Goal: Task Accomplishment & Management: Manage account settings

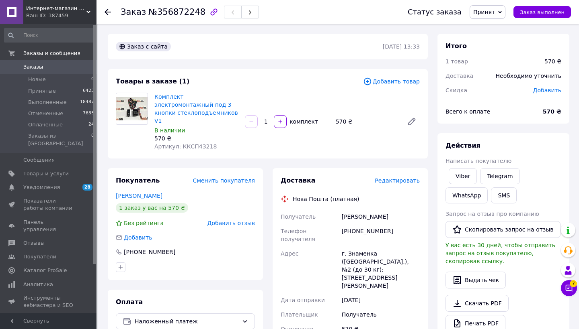
click at [401, 178] on span "Редактировать" at bounding box center [396, 181] width 45 height 6
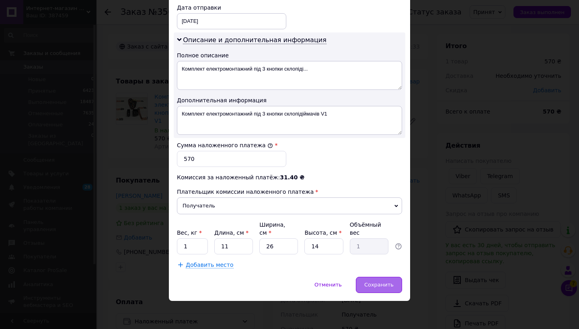
scroll to position [381, 0]
click at [376, 283] on span "Сохранить" at bounding box center [378, 285] width 29 height 6
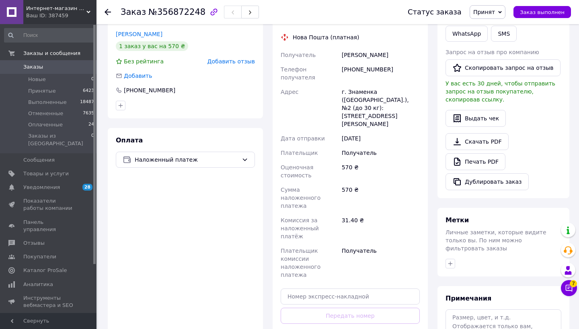
scroll to position [178, 0]
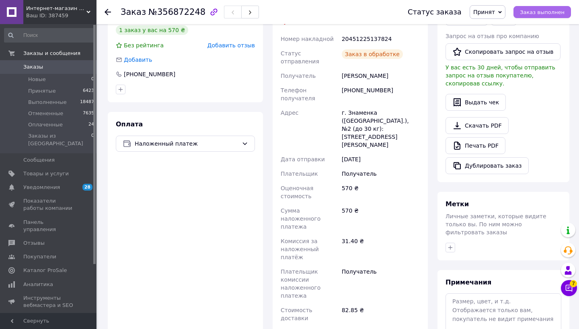
click at [550, 13] on span "Заказ выполнен" at bounding box center [542, 12] width 45 height 6
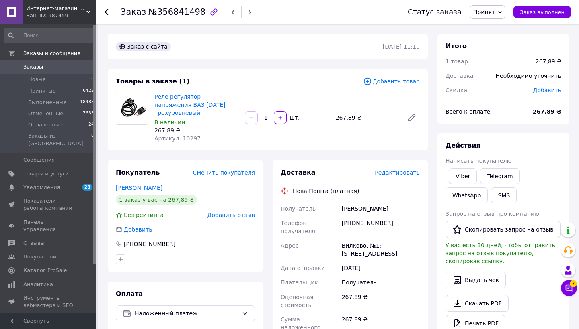
click at [389, 175] on span "Редактировать" at bounding box center [396, 173] width 45 height 6
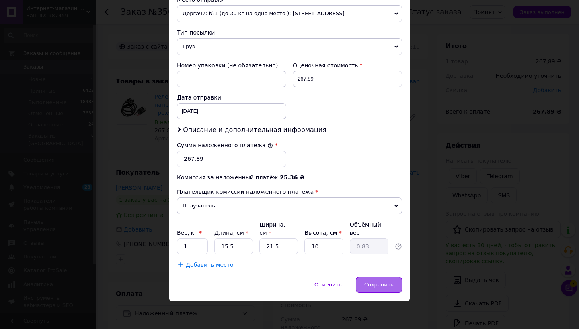
scroll to position [291, 0]
click at [385, 286] on span "Сохранить" at bounding box center [378, 285] width 29 height 6
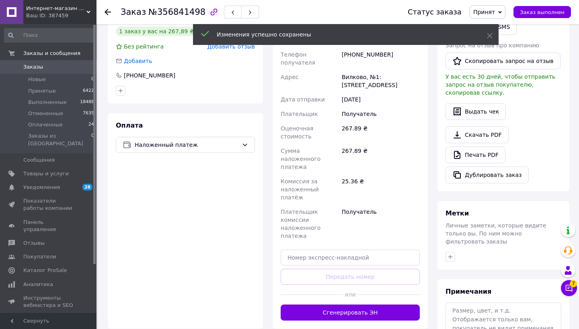
scroll to position [198, 0]
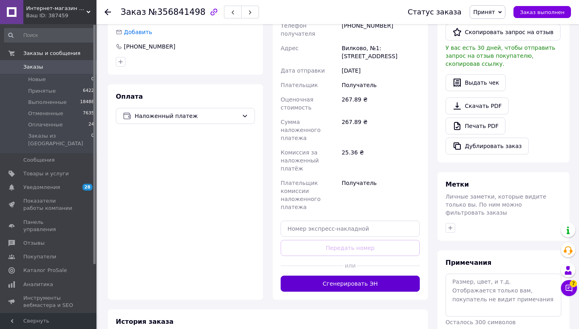
click at [379, 276] on button "Сгенерировать ЭН" at bounding box center [349, 284] width 139 height 16
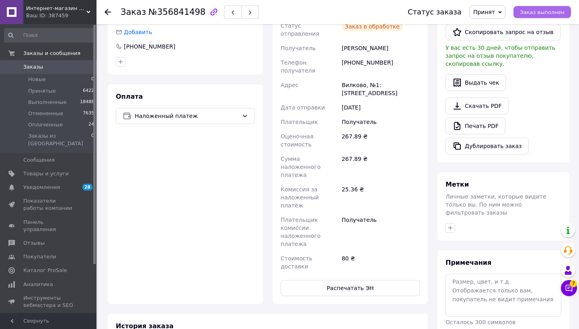
click at [533, 13] on span "Заказ выполнен" at bounding box center [542, 12] width 45 height 6
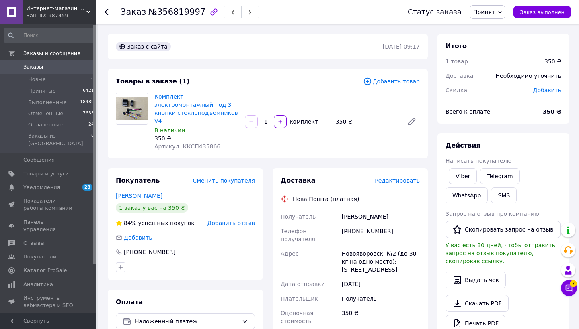
click at [409, 178] on span "Редактировать" at bounding box center [396, 181] width 45 height 6
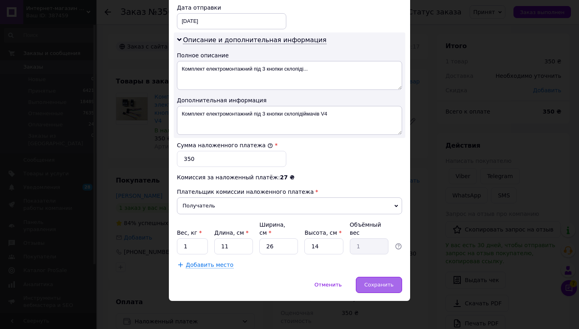
scroll to position [381, 0]
click at [376, 287] on span "Сохранить" at bounding box center [378, 285] width 29 height 6
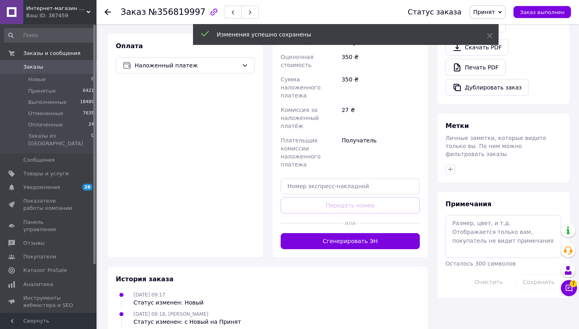
scroll to position [260, 0]
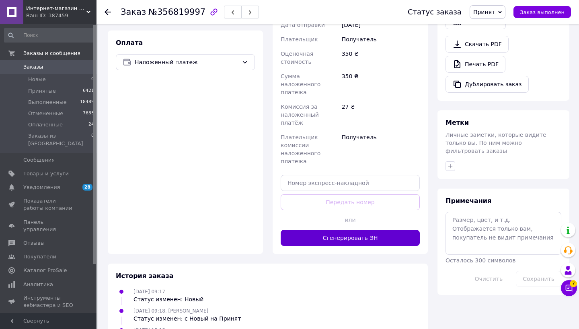
click at [372, 230] on button "Сгенерировать ЭН" at bounding box center [349, 238] width 139 height 16
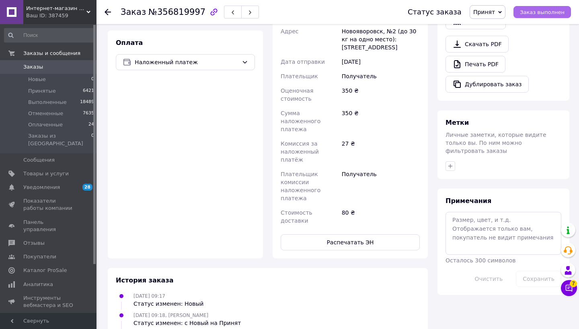
click at [543, 13] on span "Заказ выполнен" at bounding box center [542, 12] width 45 height 6
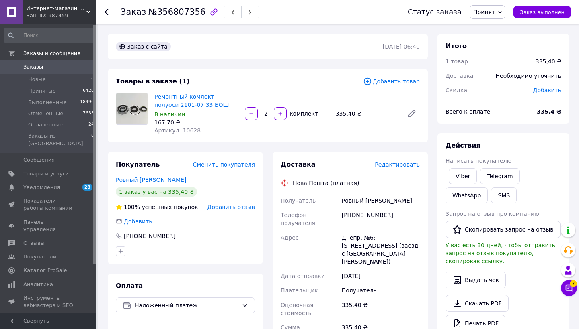
click at [405, 166] on span "Редактировать" at bounding box center [396, 165] width 45 height 6
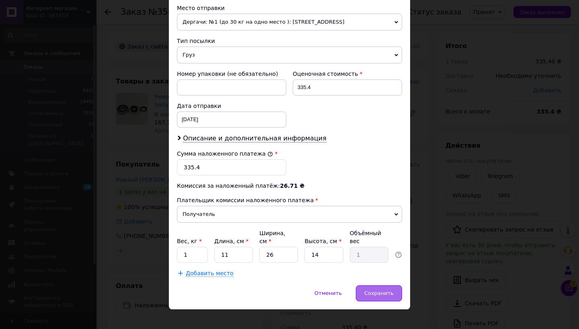
scroll to position [291, 0]
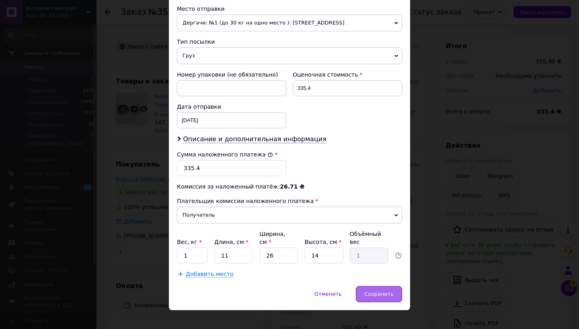
click at [382, 291] on span "Сохранить" at bounding box center [378, 294] width 29 height 6
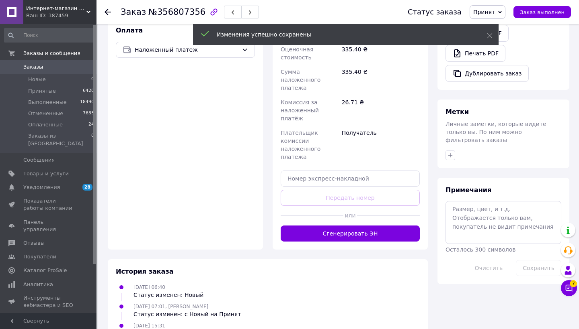
scroll to position [264, 0]
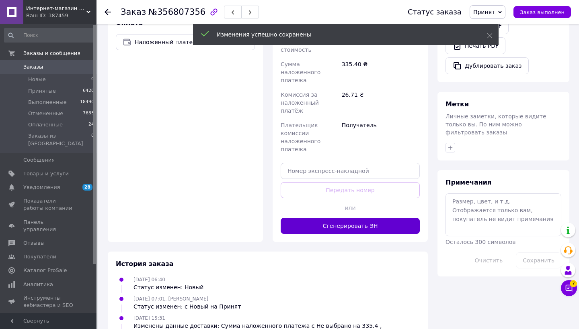
click at [374, 218] on button "Сгенерировать ЭН" at bounding box center [349, 226] width 139 height 16
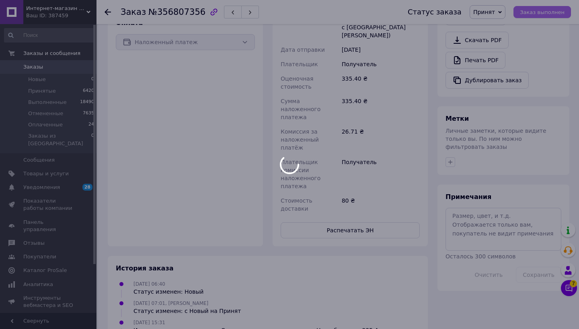
click at [538, 14] on div at bounding box center [289, 164] width 579 height 329
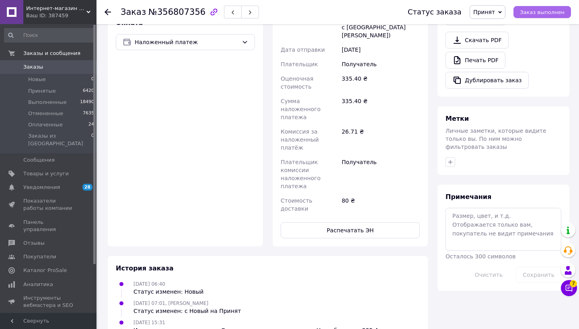
click at [538, 14] on span "Заказ выполнен" at bounding box center [542, 12] width 45 height 6
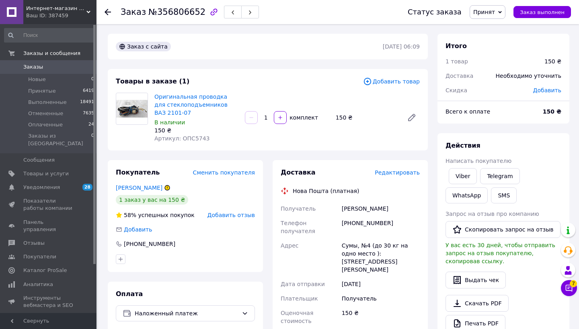
click at [397, 172] on span "Редактировать" at bounding box center [396, 173] width 45 height 6
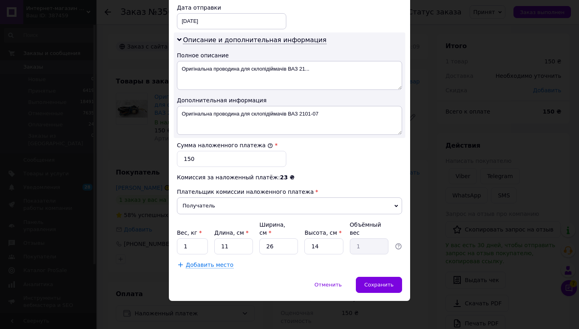
scroll to position [381, 0]
click at [372, 282] on span "Сохранить" at bounding box center [378, 285] width 29 height 6
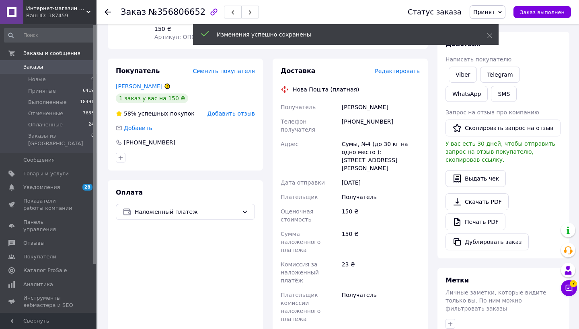
scroll to position [202, 0]
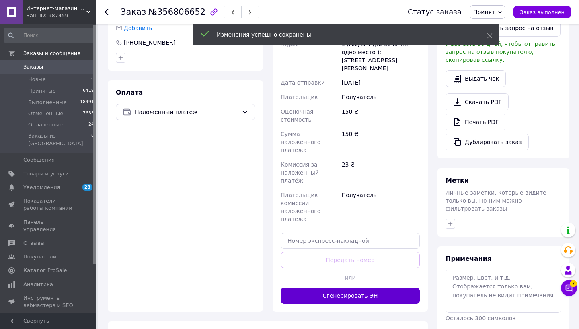
click at [371, 288] on button "Сгенерировать ЭН" at bounding box center [349, 296] width 139 height 16
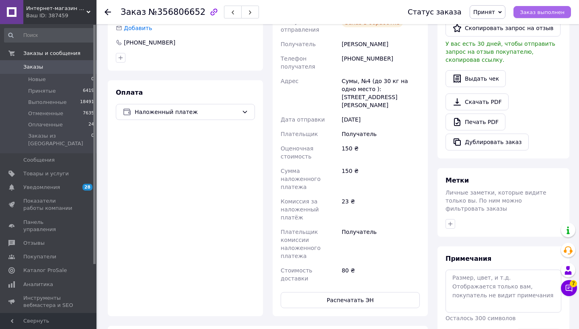
click at [544, 11] on span "Заказ выполнен" at bounding box center [542, 12] width 45 height 6
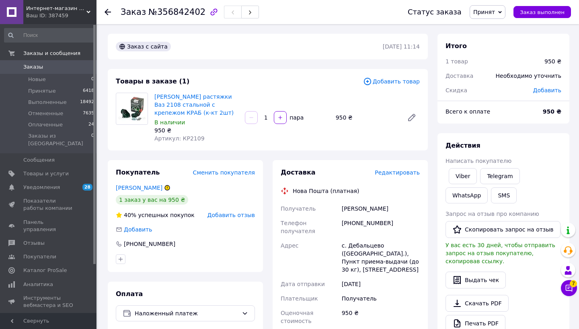
click at [385, 174] on span "Редактировать" at bounding box center [396, 173] width 45 height 6
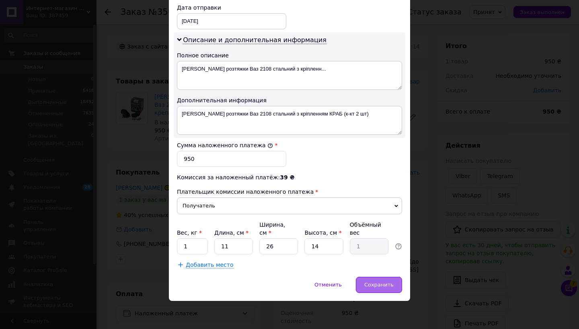
scroll to position [381, 0]
click at [387, 284] on span "Сохранить" at bounding box center [378, 285] width 29 height 6
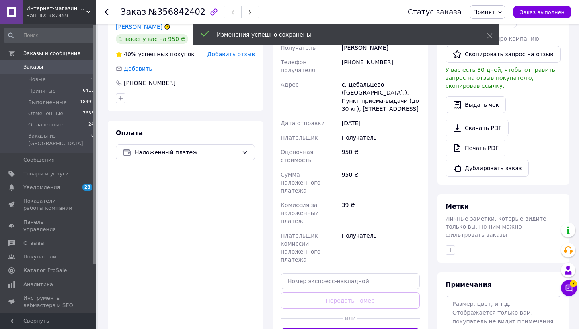
scroll to position [195, 0]
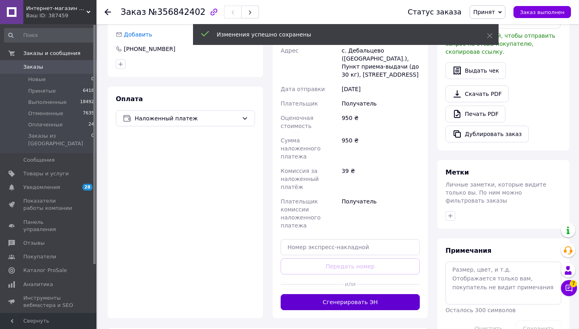
click at [382, 295] on button "Сгенерировать ЭН" at bounding box center [349, 303] width 139 height 16
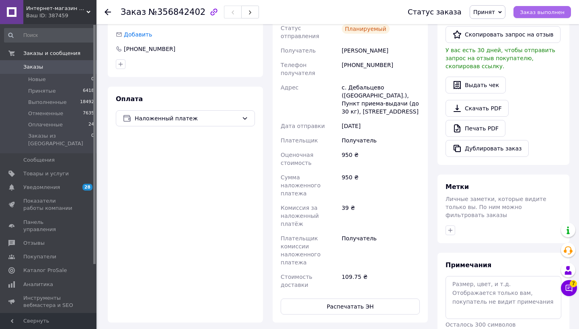
click at [546, 12] on span "Заказ выполнен" at bounding box center [542, 12] width 45 height 6
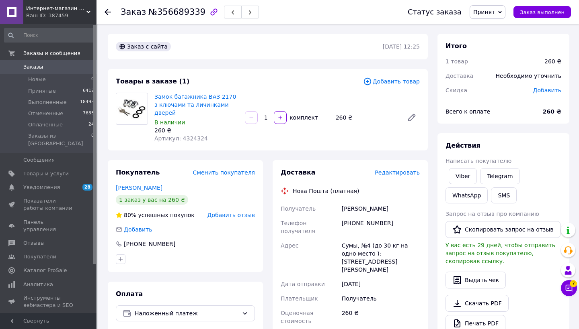
click at [387, 170] on span "Редактировать" at bounding box center [396, 173] width 45 height 6
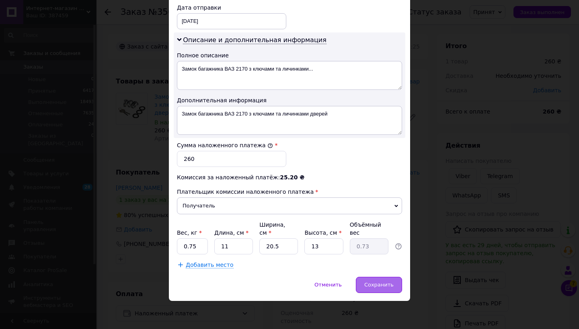
scroll to position [381, 0]
click at [390, 282] on div "Сохранить" at bounding box center [379, 286] width 46 height 16
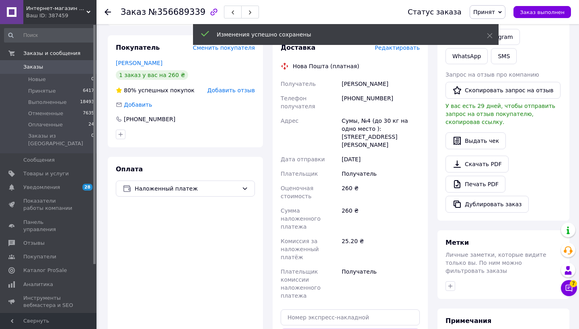
scroll to position [248, 0]
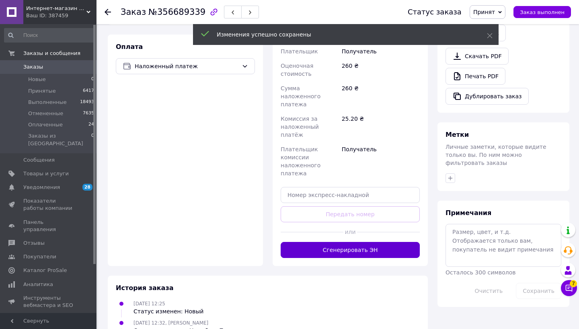
click at [367, 242] on button "Сгенерировать ЭН" at bounding box center [349, 250] width 139 height 16
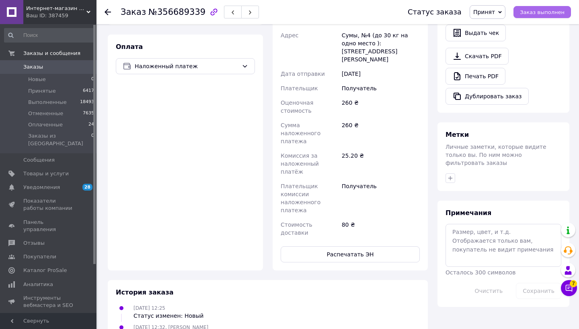
click at [547, 13] on span "Заказ выполнен" at bounding box center [542, 12] width 45 height 6
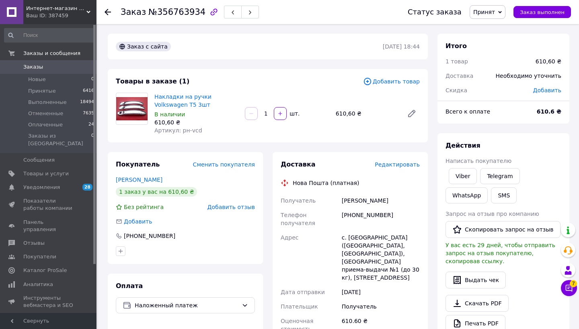
click at [401, 163] on span "Редактировать" at bounding box center [396, 165] width 45 height 6
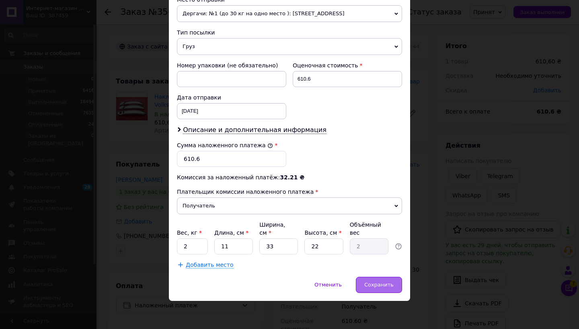
scroll to position [300, 0]
click at [395, 284] on div "Сохранить" at bounding box center [379, 285] width 46 height 16
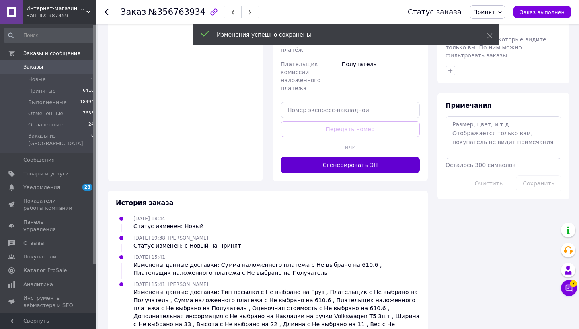
scroll to position [340, 0]
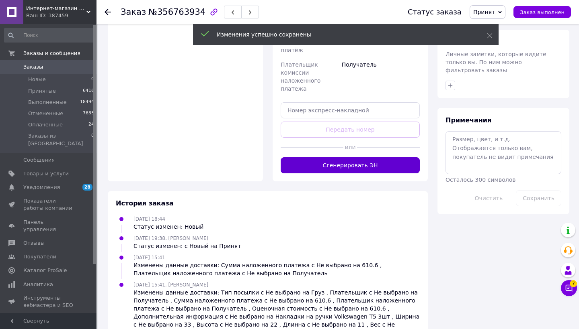
click at [393, 158] on button "Сгенерировать ЭН" at bounding box center [349, 166] width 139 height 16
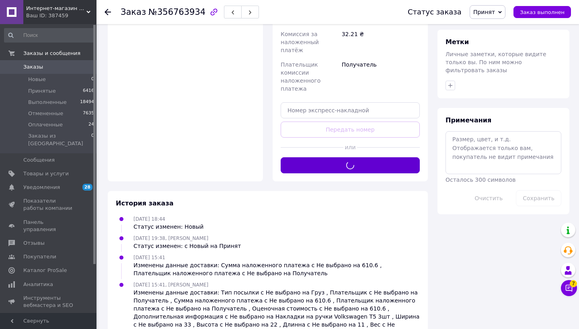
scroll to position [330, 0]
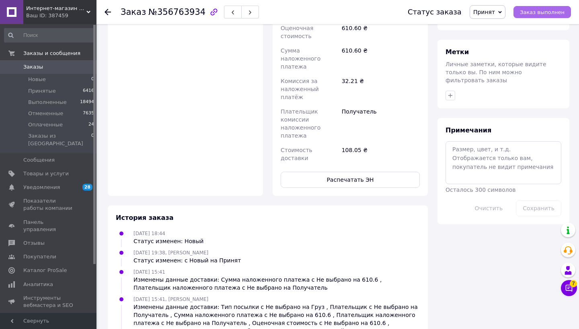
click at [536, 13] on span "Заказ выполнен" at bounding box center [542, 12] width 45 height 6
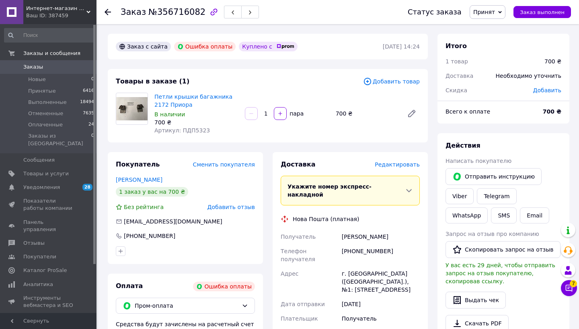
scroll to position [99, 0]
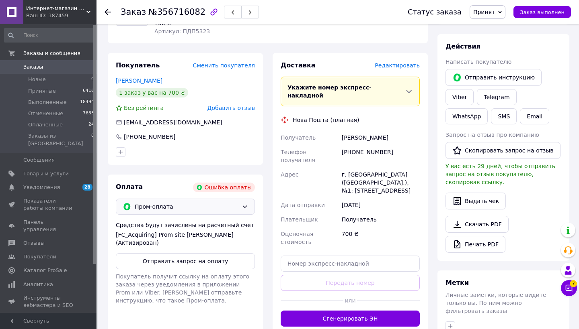
click at [248, 210] on div "Пром-оплата" at bounding box center [185, 207] width 139 height 16
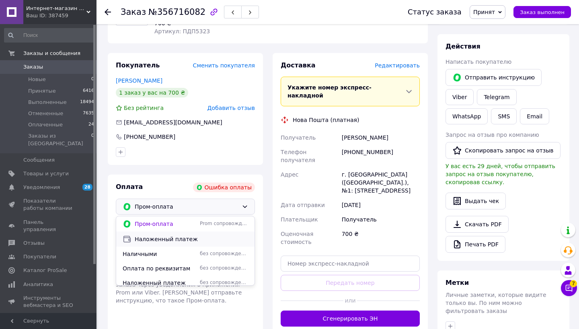
click at [200, 238] on span "Наложенный платеж" at bounding box center [191, 239] width 113 height 8
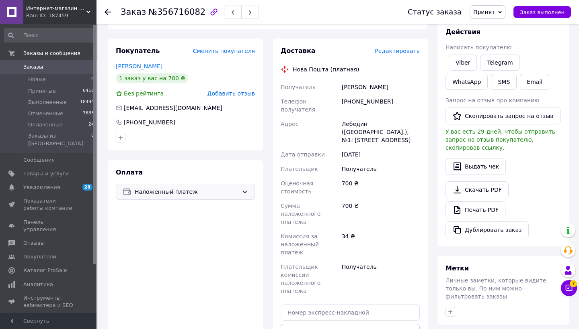
scroll to position [94, 0]
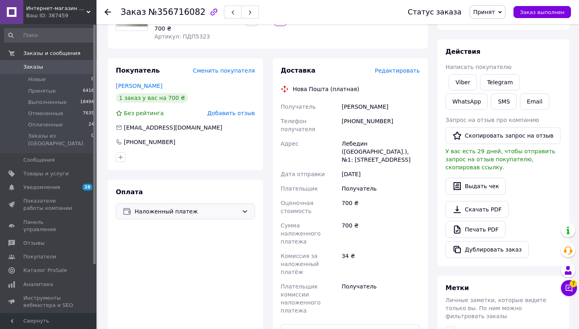
click at [407, 72] on span "Редактировать" at bounding box center [396, 71] width 45 height 6
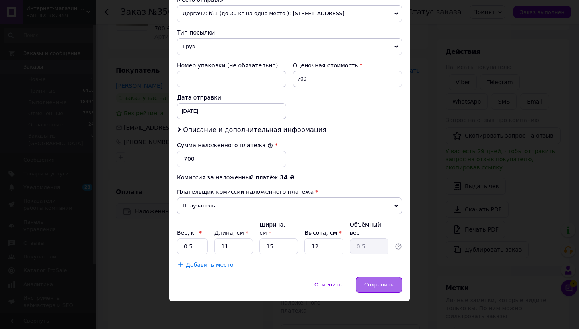
scroll to position [291, 0]
click at [379, 283] on span "Сохранить" at bounding box center [378, 285] width 29 height 6
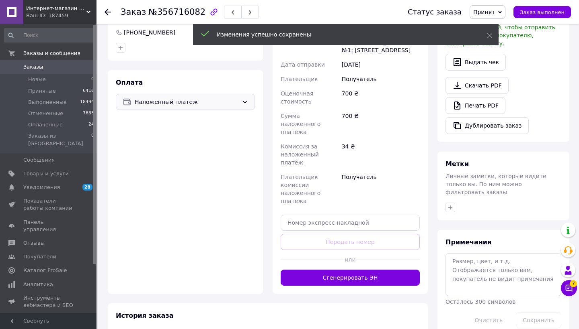
scroll to position [205, 0]
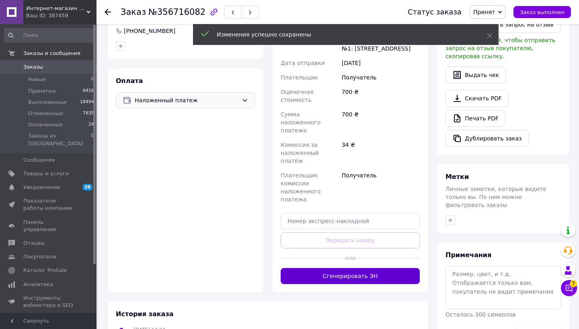
click at [361, 268] on button "Сгенерировать ЭН" at bounding box center [349, 276] width 139 height 16
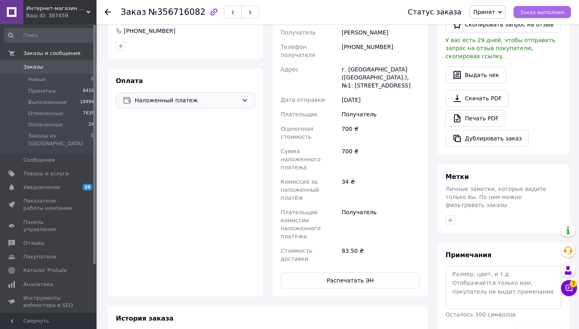
click at [537, 15] on span "Заказ выполнен" at bounding box center [542, 12] width 45 height 6
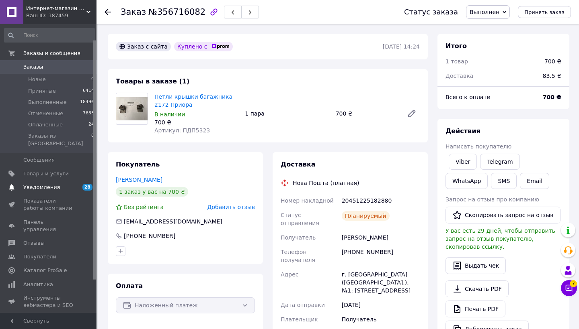
scroll to position [20, 0]
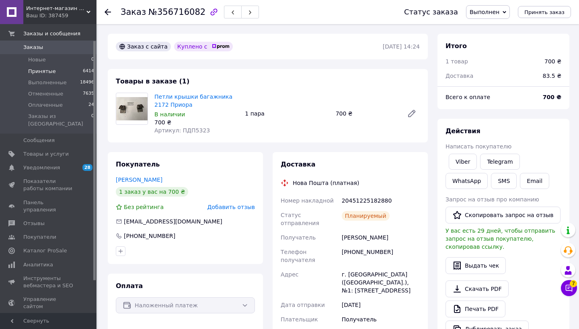
click at [42, 72] on span "Принятые" at bounding box center [42, 71] width 28 height 7
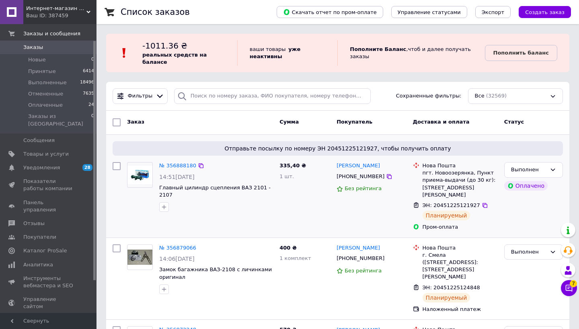
scroll to position [17, 0]
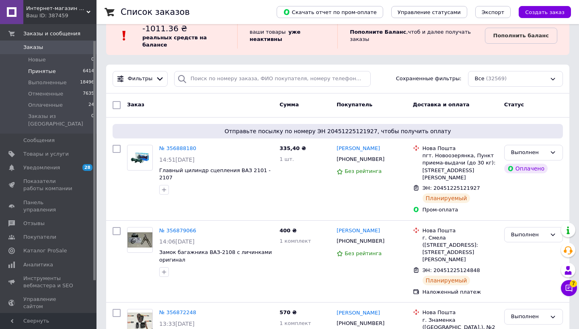
click at [45, 72] on span "Принятые" at bounding box center [42, 71] width 28 height 7
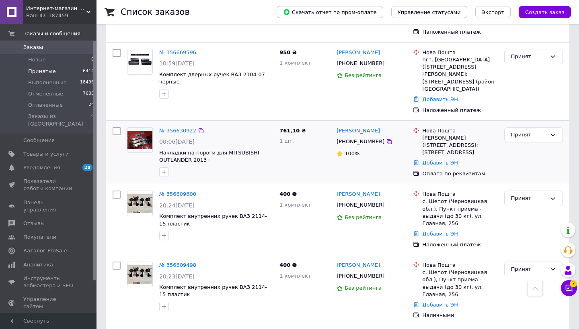
scroll to position [327, 0]
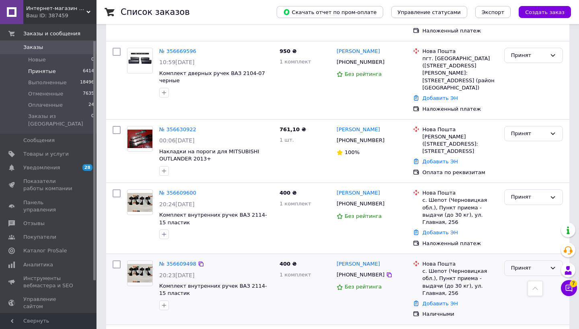
click at [514, 264] on div "Принят" at bounding box center [528, 268] width 35 height 8
click at [519, 293] on li "Отменен" at bounding box center [533, 300] width 58 height 15
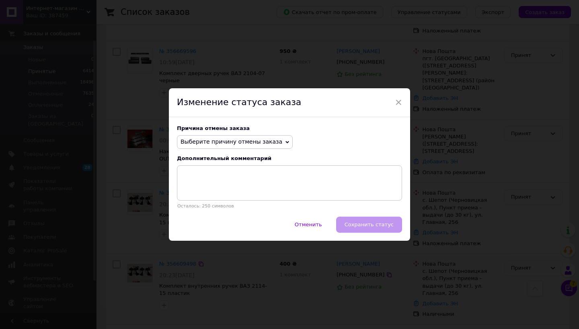
click at [256, 143] on span "Выберите причину отмены заказа" at bounding box center [231, 142] width 102 height 6
click at [395, 105] on span "×" at bounding box center [398, 103] width 7 height 14
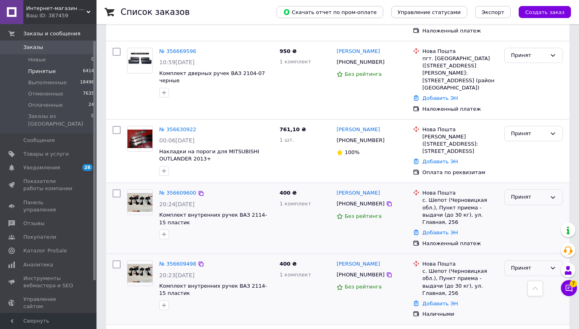
click at [534, 193] on div "Принят" at bounding box center [528, 197] width 35 height 8
click at [522, 221] on li "Отменен" at bounding box center [533, 228] width 58 height 15
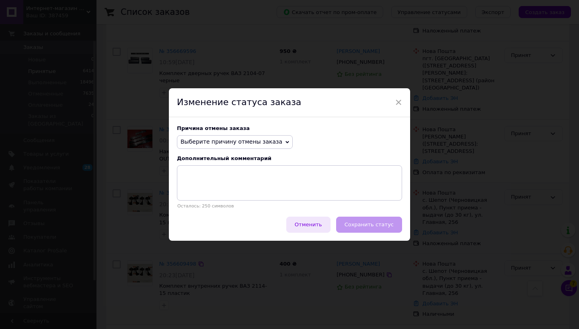
click at [315, 226] on span "Отменить" at bounding box center [308, 225] width 27 height 6
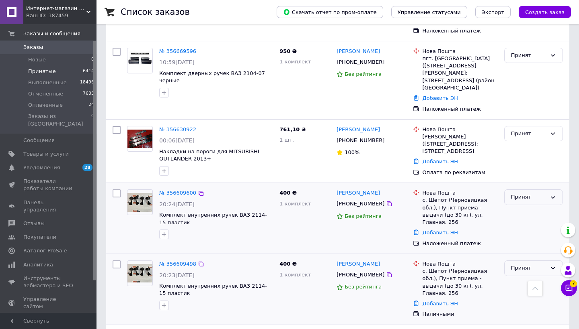
click at [551, 265] on icon at bounding box center [552, 268] width 6 height 6
click at [517, 293] on li "Отменен" at bounding box center [533, 300] width 58 height 15
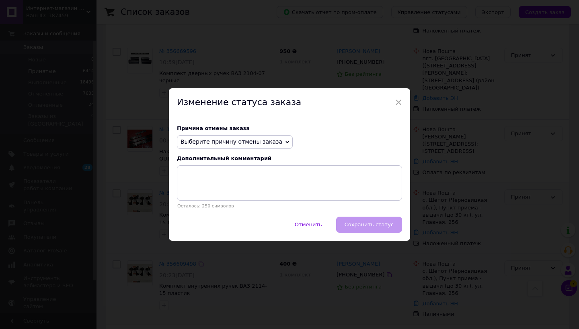
click at [254, 135] on span "Выберите причину отмены заказа" at bounding box center [235, 142] width 116 height 14
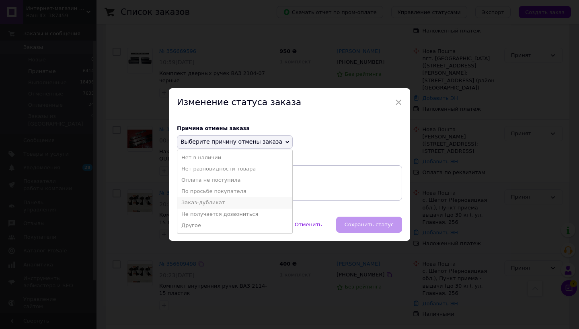
click at [231, 198] on li "Заказ-дубликат" at bounding box center [234, 202] width 115 height 11
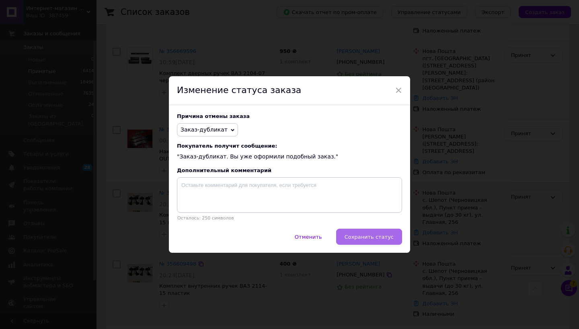
click at [369, 233] on button "Сохранить статус" at bounding box center [369, 237] width 66 height 16
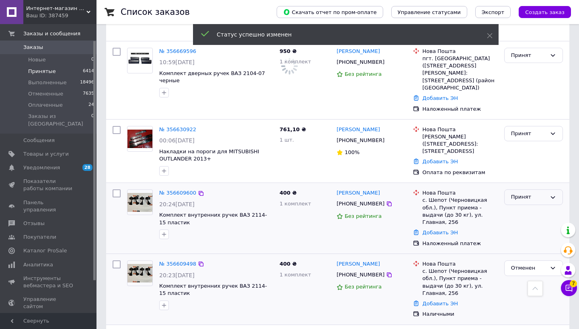
scroll to position [384, 0]
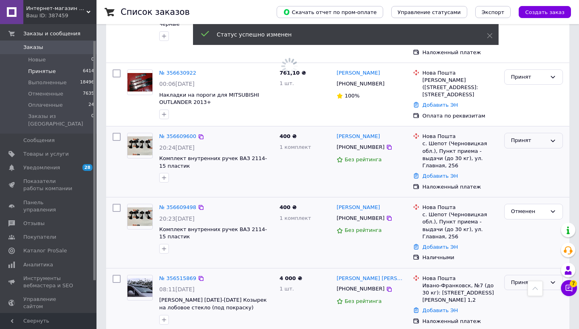
click at [521, 275] on div "Принят" at bounding box center [533, 283] width 59 height 16
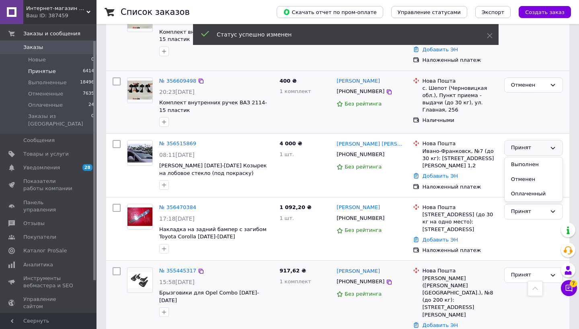
click at [511, 269] on div "Принят" at bounding box center [533, 303] width 65 height 79
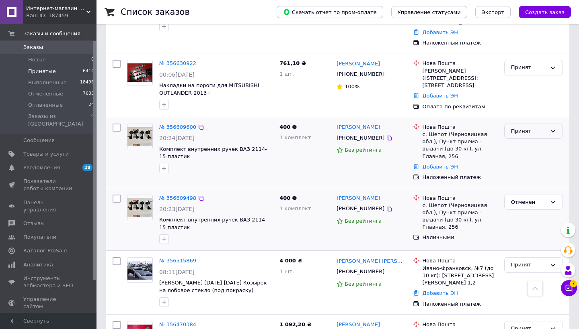
scroll to position [265, 0]
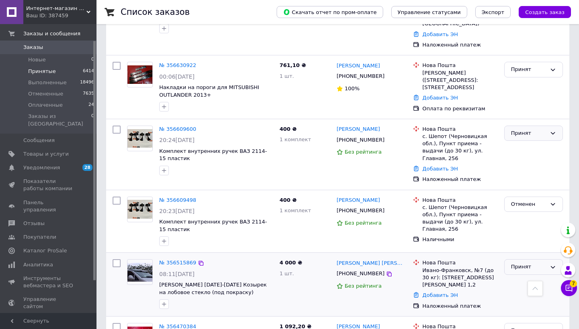
click at [519, 263] on div "Принят" at bounding box center [528, 267] width 35 height 8
click at [522, 292] on li "Отменен" at bounding box center [533, 299] width 58 height 15
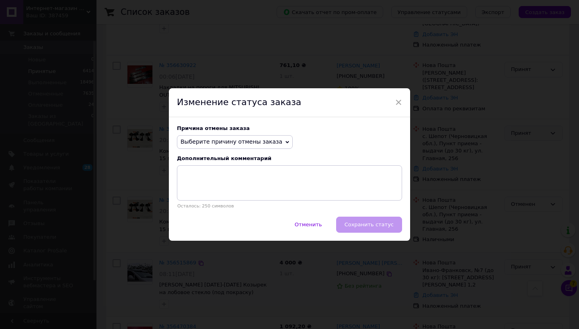
click at [239, 143] on span "Выберите причину отмены заказа" at bounding box center [231, 142] width 102 height 6
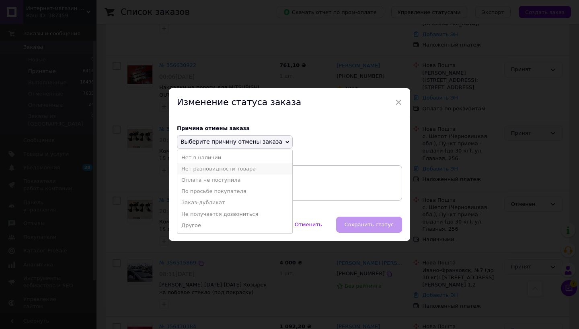
click at [211, 166] on li "Нет разновидности товара" at bounding box center [234, 169] width 115 height 11
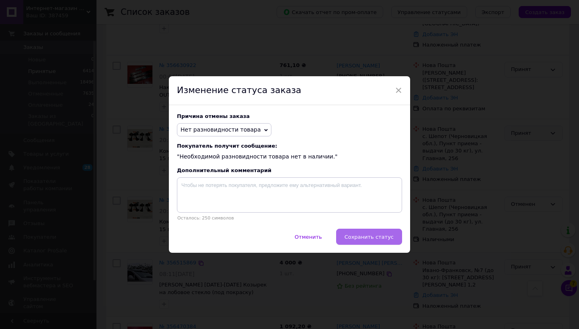
click at [370, 234] on span "Сохранить статус" at bounding box center [368, 237] width 49 height 6
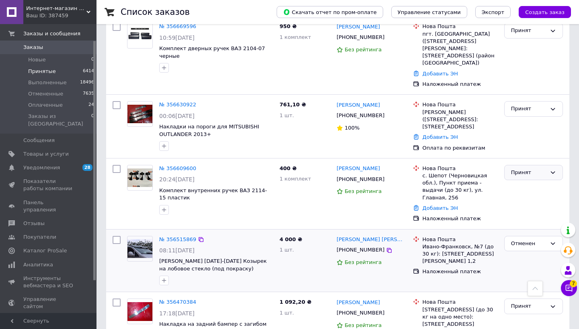
scroll to position [228, 0]
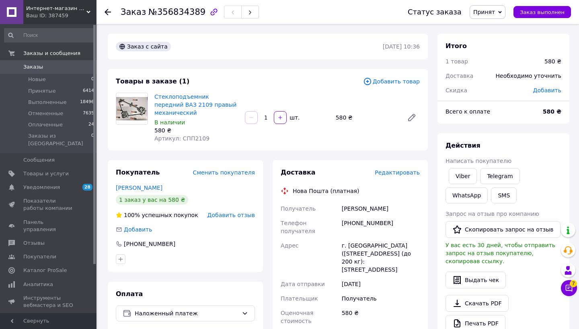
click at [401, 172] on span "Редактировать" at bounding box center [396, 173] width 45 height 6
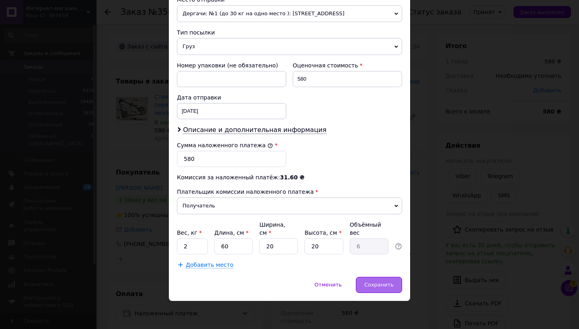
scroll to position [291, 0]
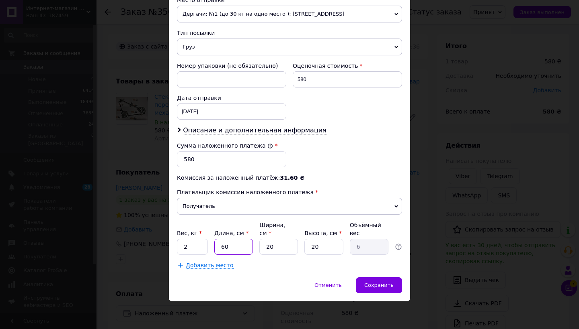
drag, startPoint x: 237, startPoint y: 250, endPoint x: 212, endPoint y: 247, distance: 25.5
click at [212, 247] on div "Вес, кг * 2 Длина, см * 60 Ширина, см * 20 Высота, см * 20 Объёмный вес 6" at bounding box center [289, 238] width 225 height 34
type input "2"
type input "0.2"
type input "5"
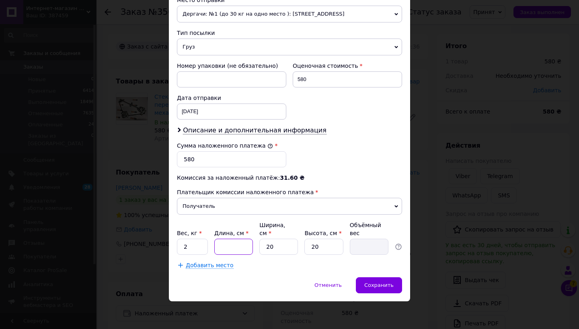
type input "0.5"
type input "50"
type input "5"
type input "50"
type input "2"
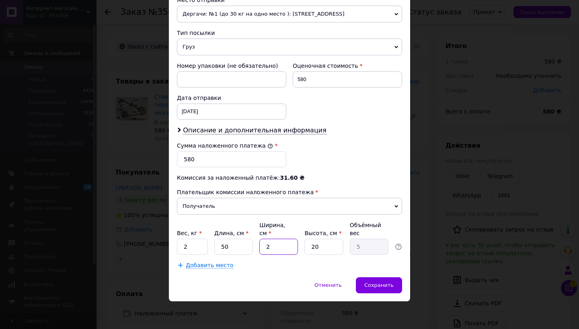
type input "0.5"
type input "25"
type input "6.25"
type input "25"
type input "1"
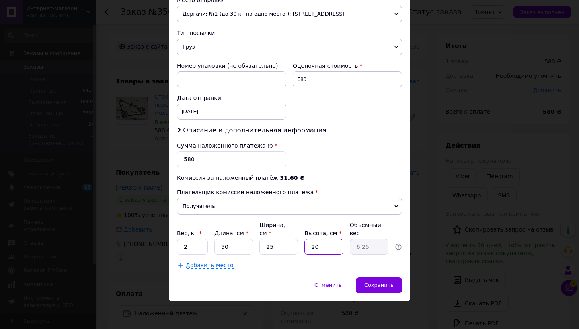
type input "0.31"
type input "10"
type input "3.13"
type input "10"
click at [387, 281] on div "Сохранить" at bounding box center [379, 286] width 46 height 16
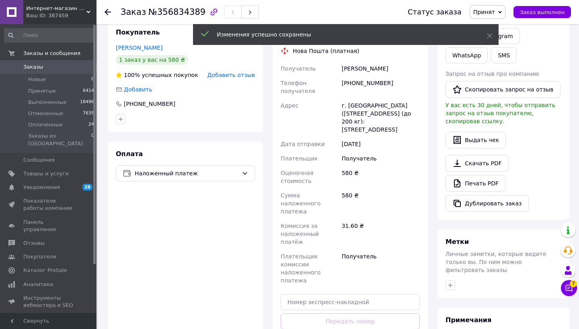
scroll to position [192, 0]
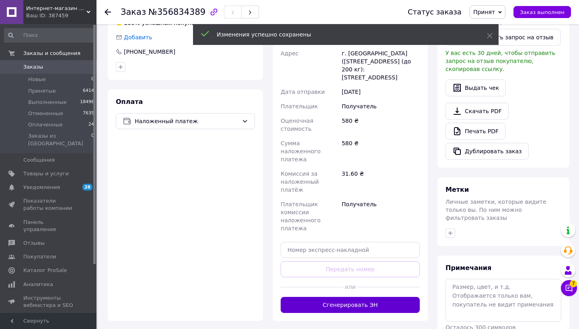
click at [379, 297] on button "Сгенерировать ЭН" at bounding box center [349, 305] width 139 height 16
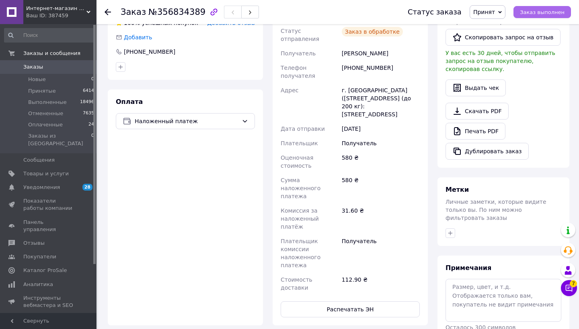
click at [545, 13] on span "Заказ выполнен" at bounding box center [542, 12] width 45 height 6
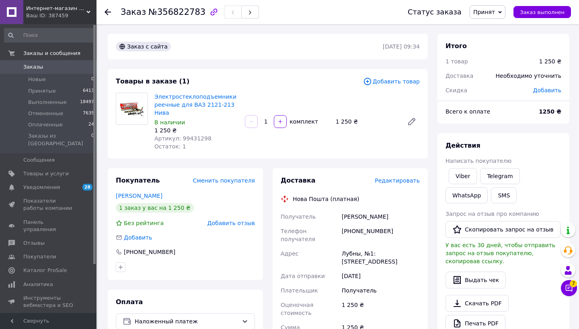
click at [403, 182] on span "Редактировать" at bounding box center [396, 181] width 45 height 6
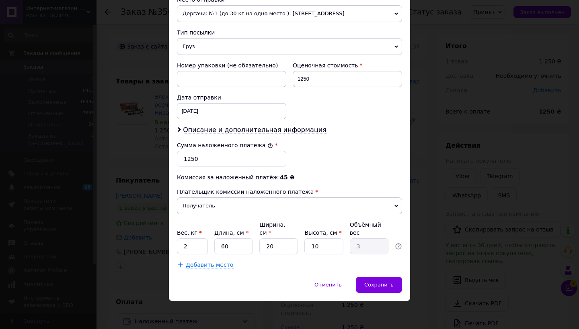
scroll to position [291, 0]
click at [391, 282] on div "Сохранить" at bounding box center [379, 286] width 46 height 16
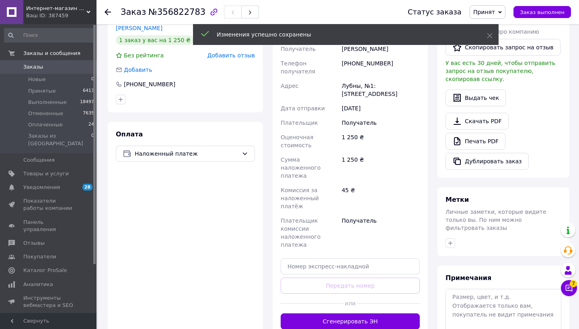
scroll to position [171, 0]
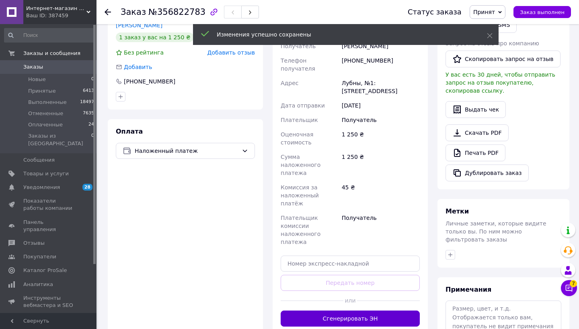
click at [372, 311] on button "Сгенерировать ЭН" at bounding box center [349, 319] width 139 height 16
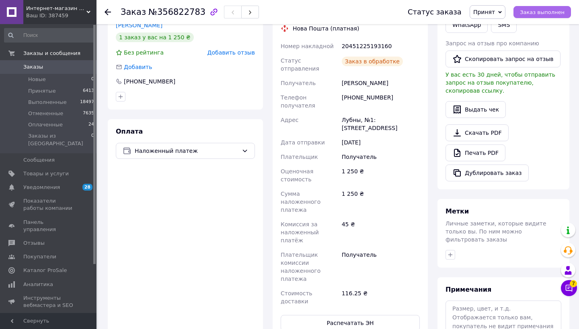
click at [550, 12] on span "Заказ выполнен" at bounding box center [542, 12] width 45 height 6
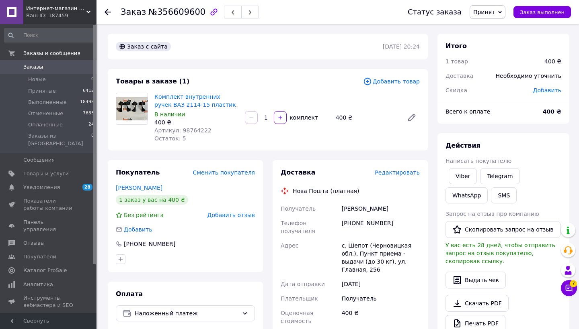
click at [400, 174] on span "Редактировать" at bounding box center [396, 173] width 45 height 6
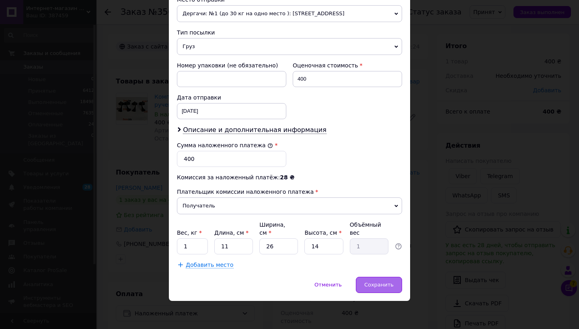
click at [380, 291] on div "Сохранить" at bounding box center [379, 285] width 46 height 16
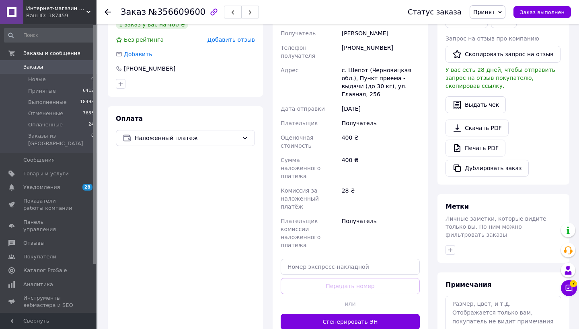
scroll to position [182, 0]
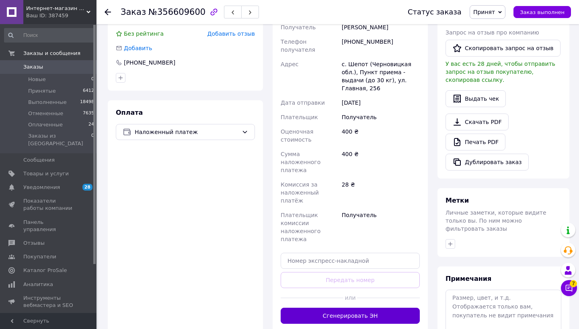
click at [354, 308] on button "Сгенерировать ЭН" at bounding box center [349, 316] width 139 height 16
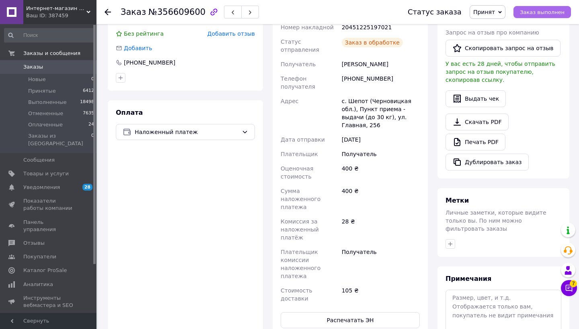
click at [542, 14] on span "Заказ выполнен" at bounding box center [542, 12] width 45 height 6
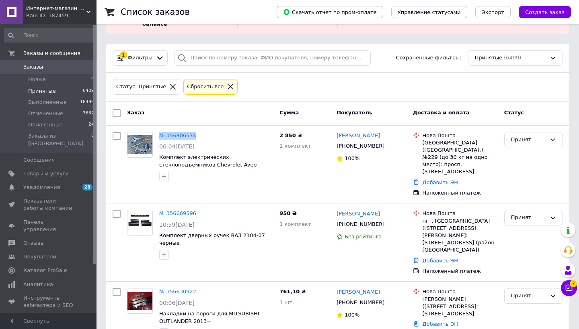
scroll to position [44, 0]
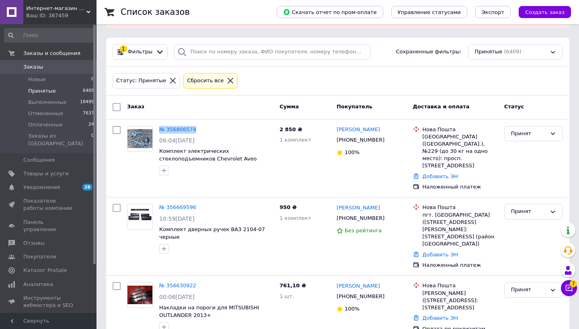
click at [51, 69] on span "Заказы" at bounding box center [48, 66] width 51 height 7
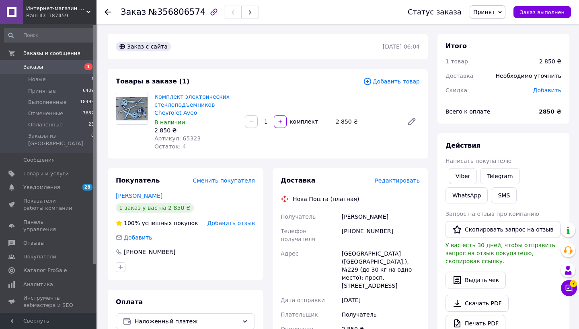
click at [403, 182] on span "Редактировать" at bounding box center [396, 181] width 45 height 6
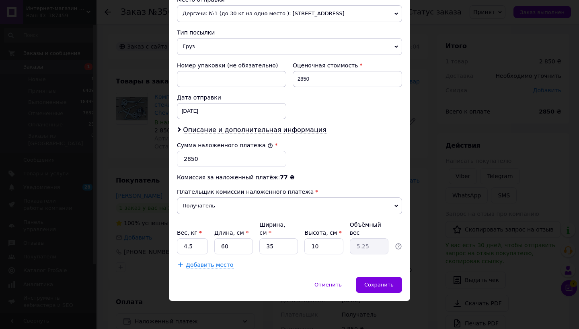
scroll to position [291, 0]
drag, startPoint x: 238, startPoint y: 249, endPoint x: 208, endPoint y: 249, distance: 30.5
click at [208, 249] on div "Вес, кг * 4.5 Длина, см * 60 Ширина, см * 35 Высота, см * 10 Объёмный вес 5.25" at bounding box center [289, 238] width 225 height 34
type input "5"
type input "0.44"
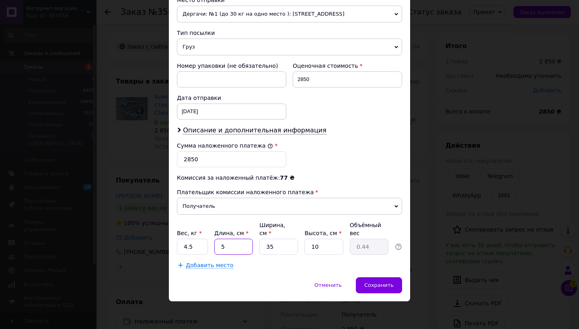
type input "50"
type input "4.38"
type input "50"
type input "3"
type input "0.38"
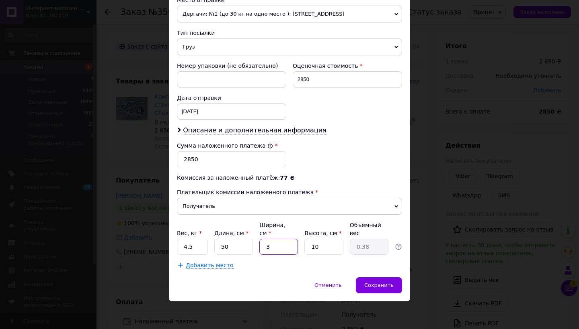
type input "30"
type input "3.75"
type input "30"
type input "1"
type input "0.38"
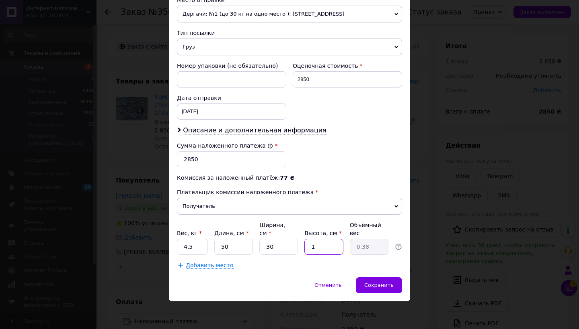
type input "10"
type input "3.75"
click at [391, 283] on span "Сохранить" at bounding box center [378, 285] width 29 height 6
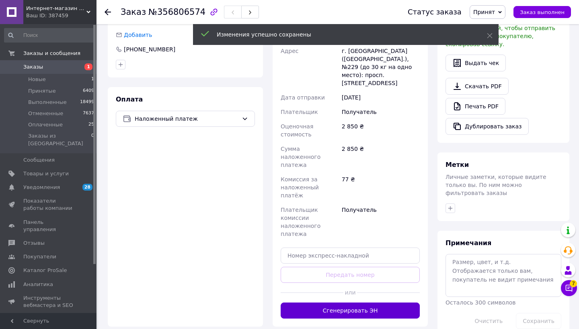
click at [376, 303] on button "Сгенерировать ЭН" at bounding box center [349, 311] width 139 height 16
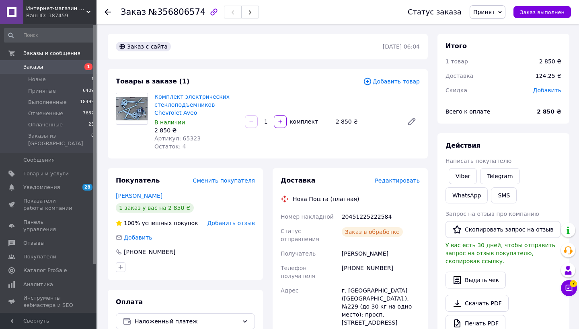
scroll to position [0, 0]
click at [543, 10] on span "Заказ выполнен" at bounding box center [542, 12] width 45 height 6
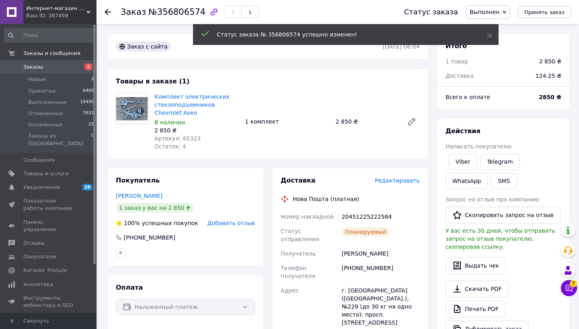
click at [33, 69] on span "Заказы" at bounding box center [33, 66] width 20 height 7
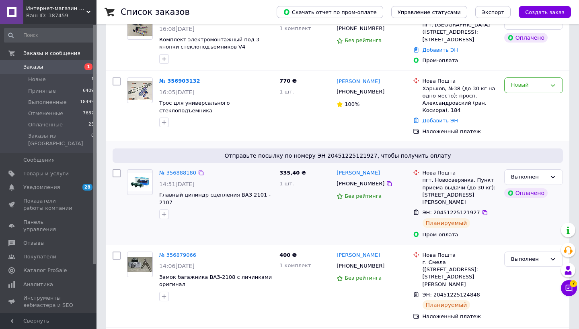
scroll to position [149, 0]
